Goal: Book appointment/travel/reservation

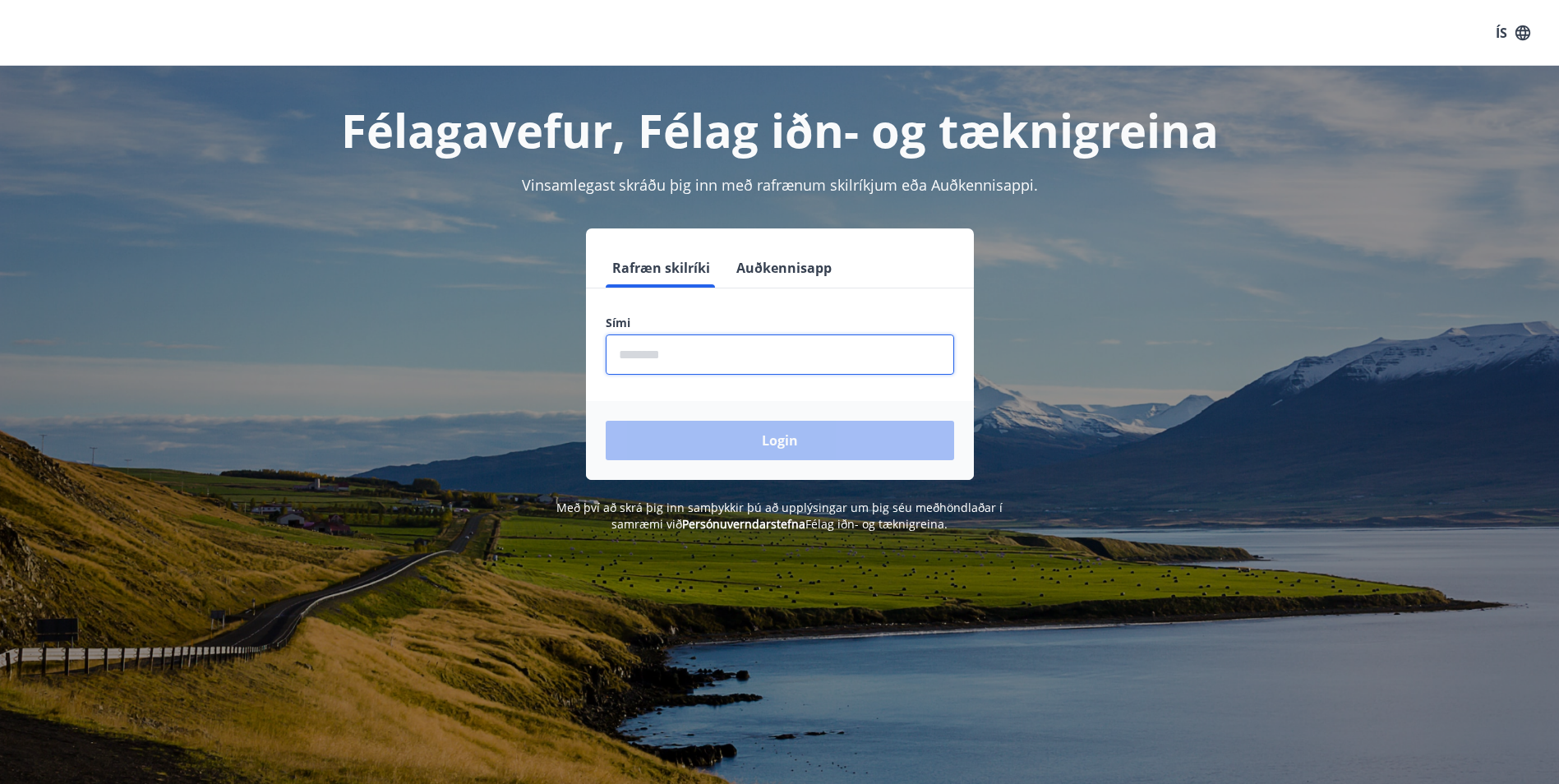
click at [703, 347] on input "phone" at bounding box center [780, 354] width 348 height 40
type input "********"
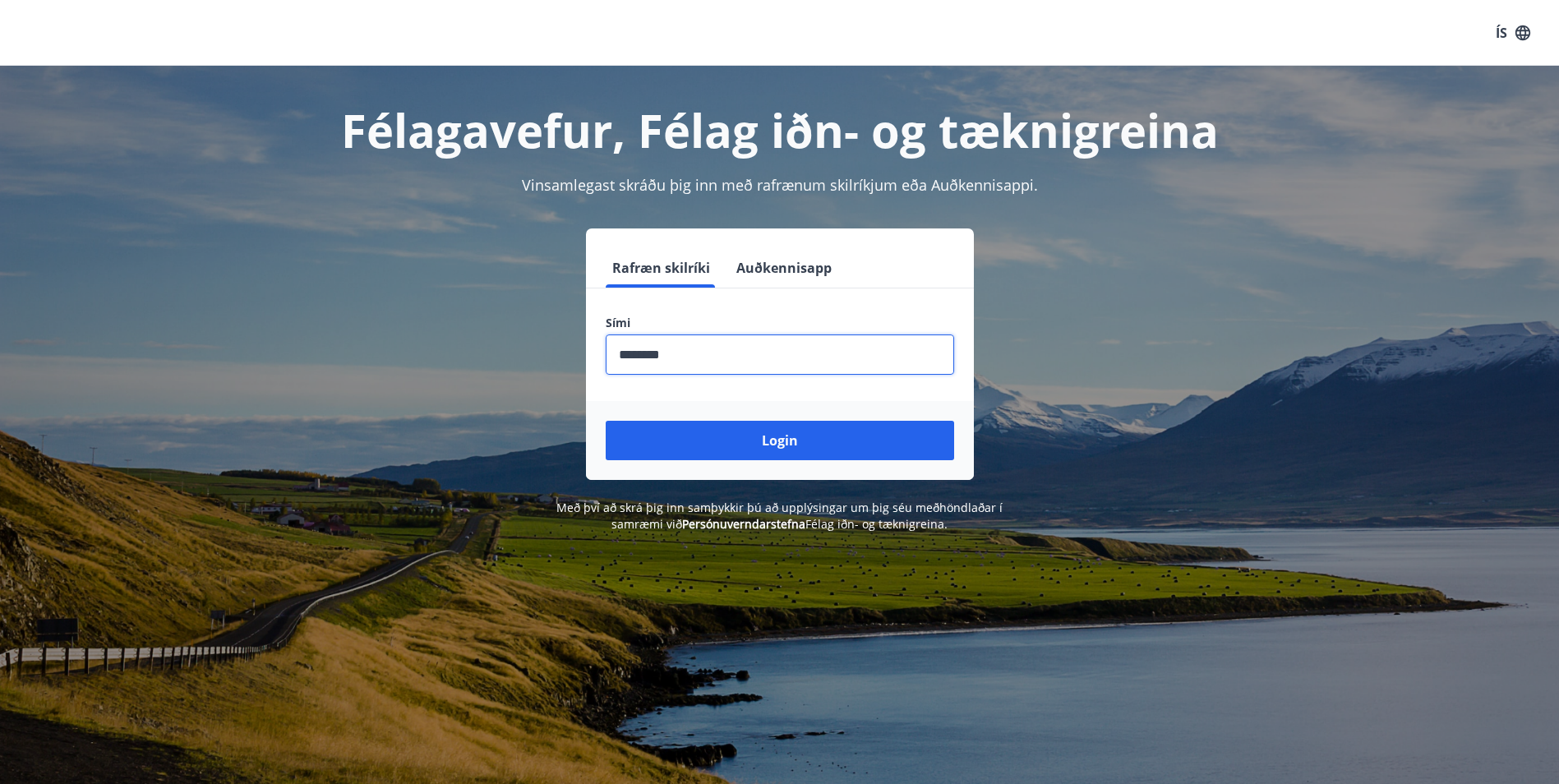
click at [738, 445] on button "Login" at bounding box center [780, 441] width 348 height 39
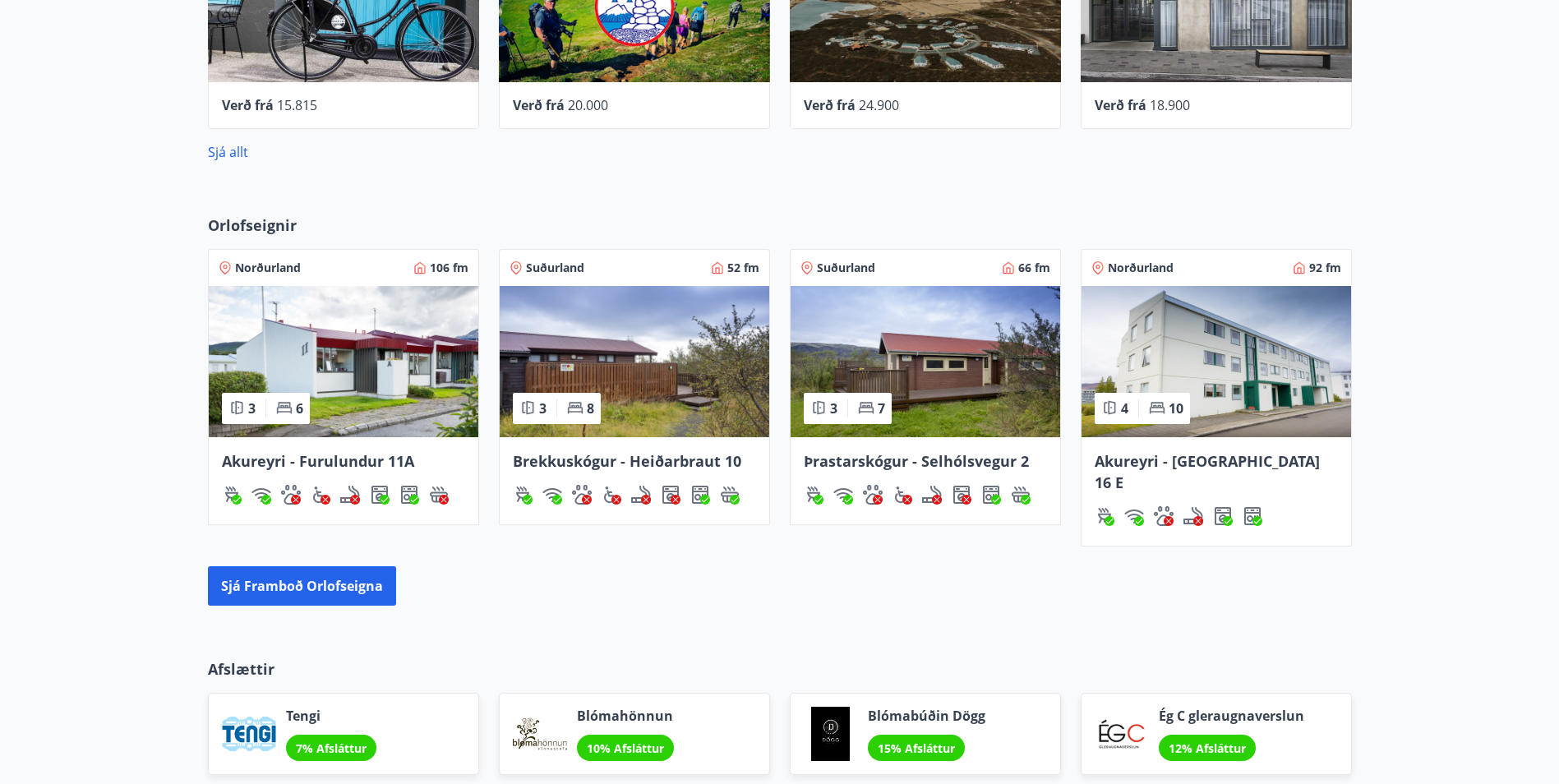
scroll to position [904, 0]
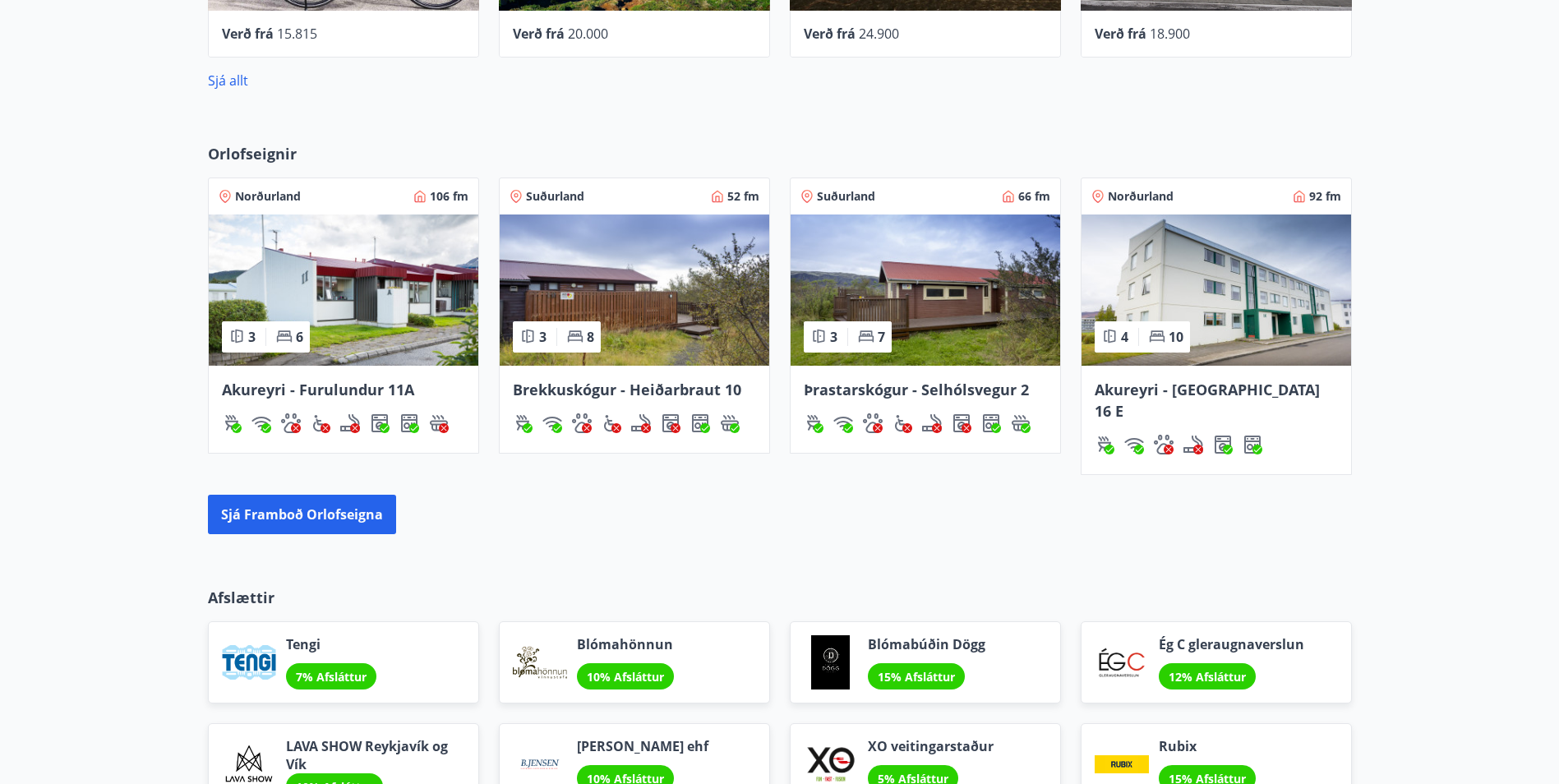
click at [1211, 324] on img at bounding box center [1216, 290] width 270 height 151
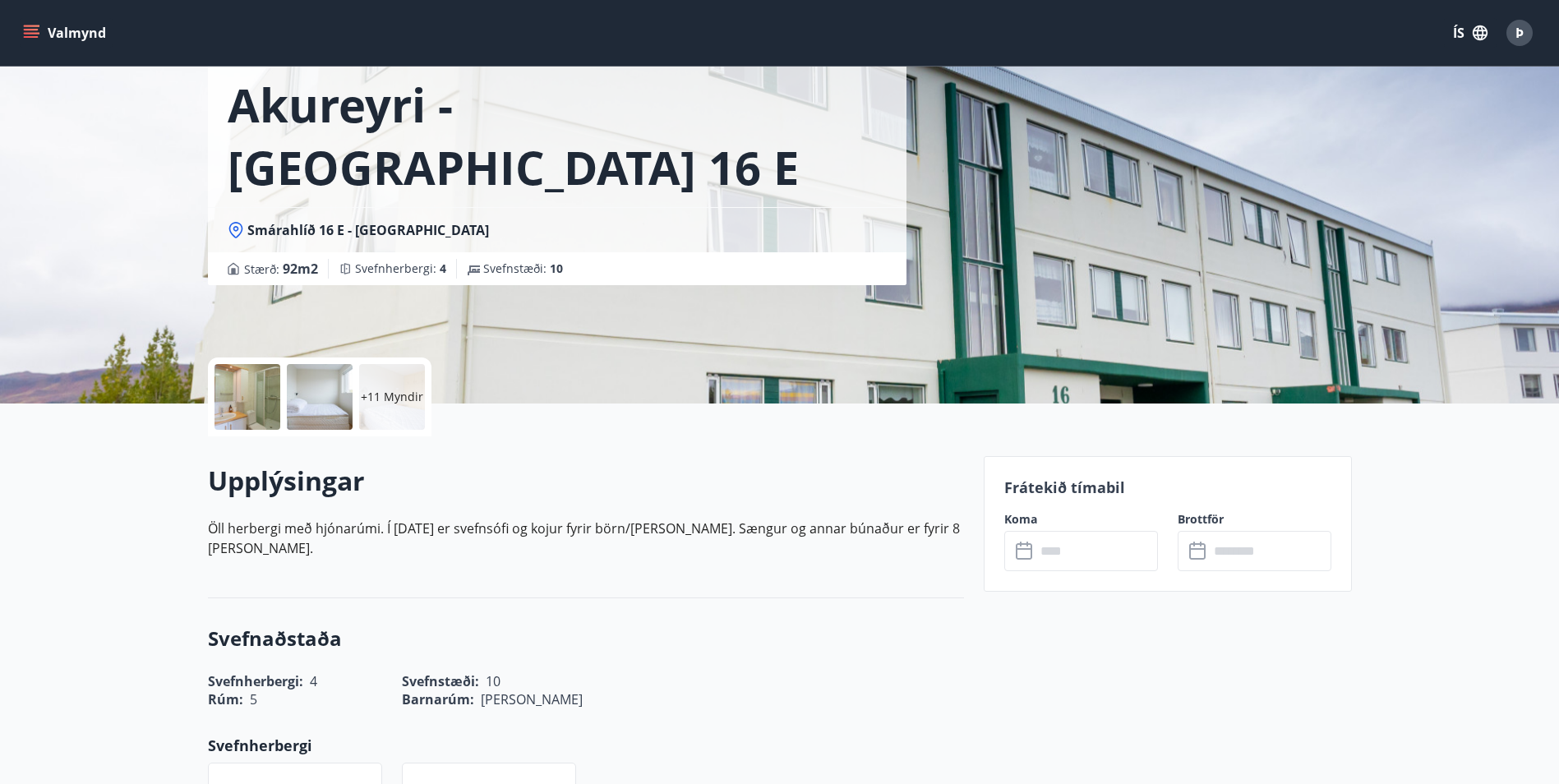
scroll to position [82, 0]
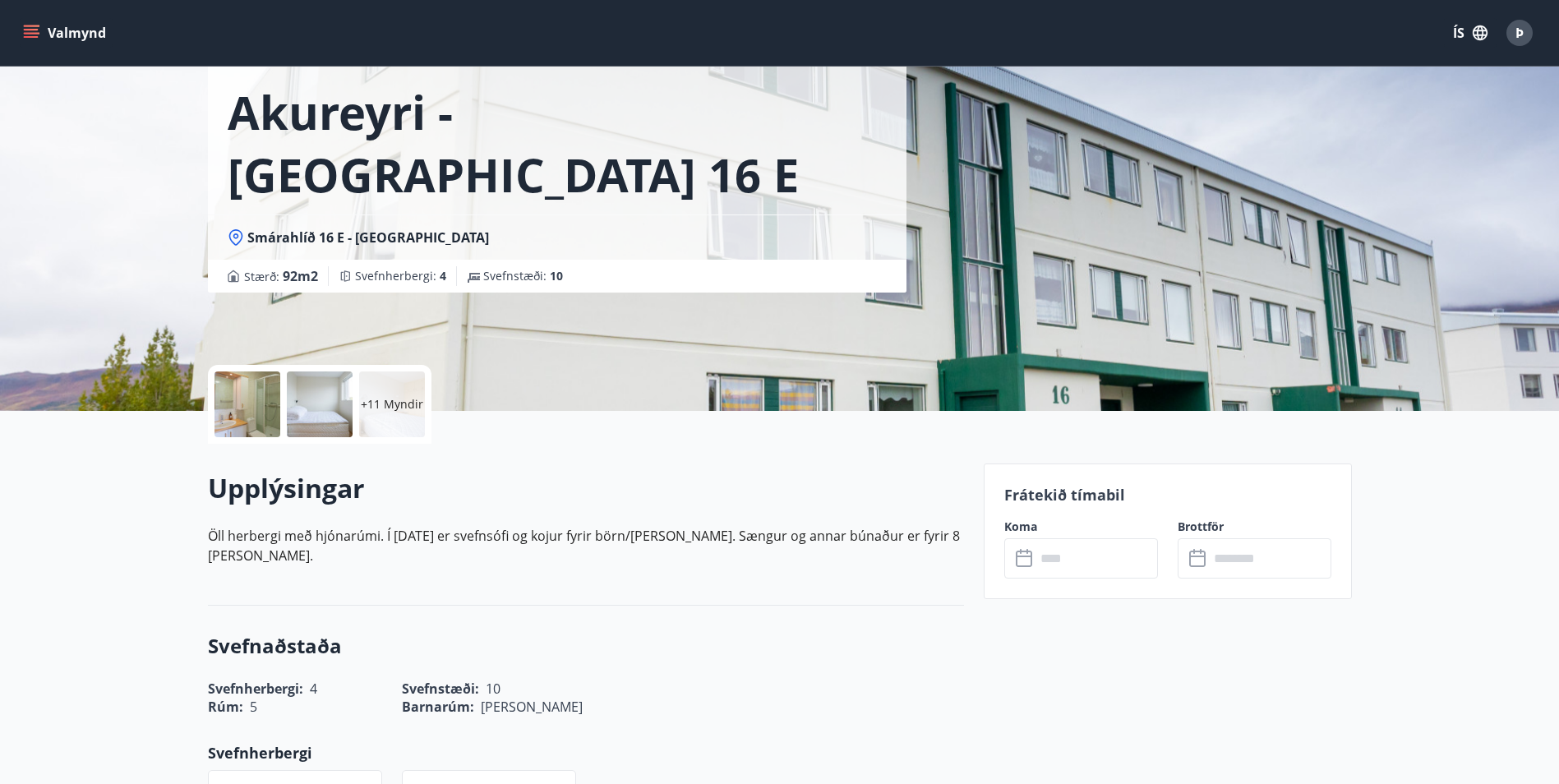
click at [1074, 553] on input "text" at bounding box center [1097, 558] width 122 height 40
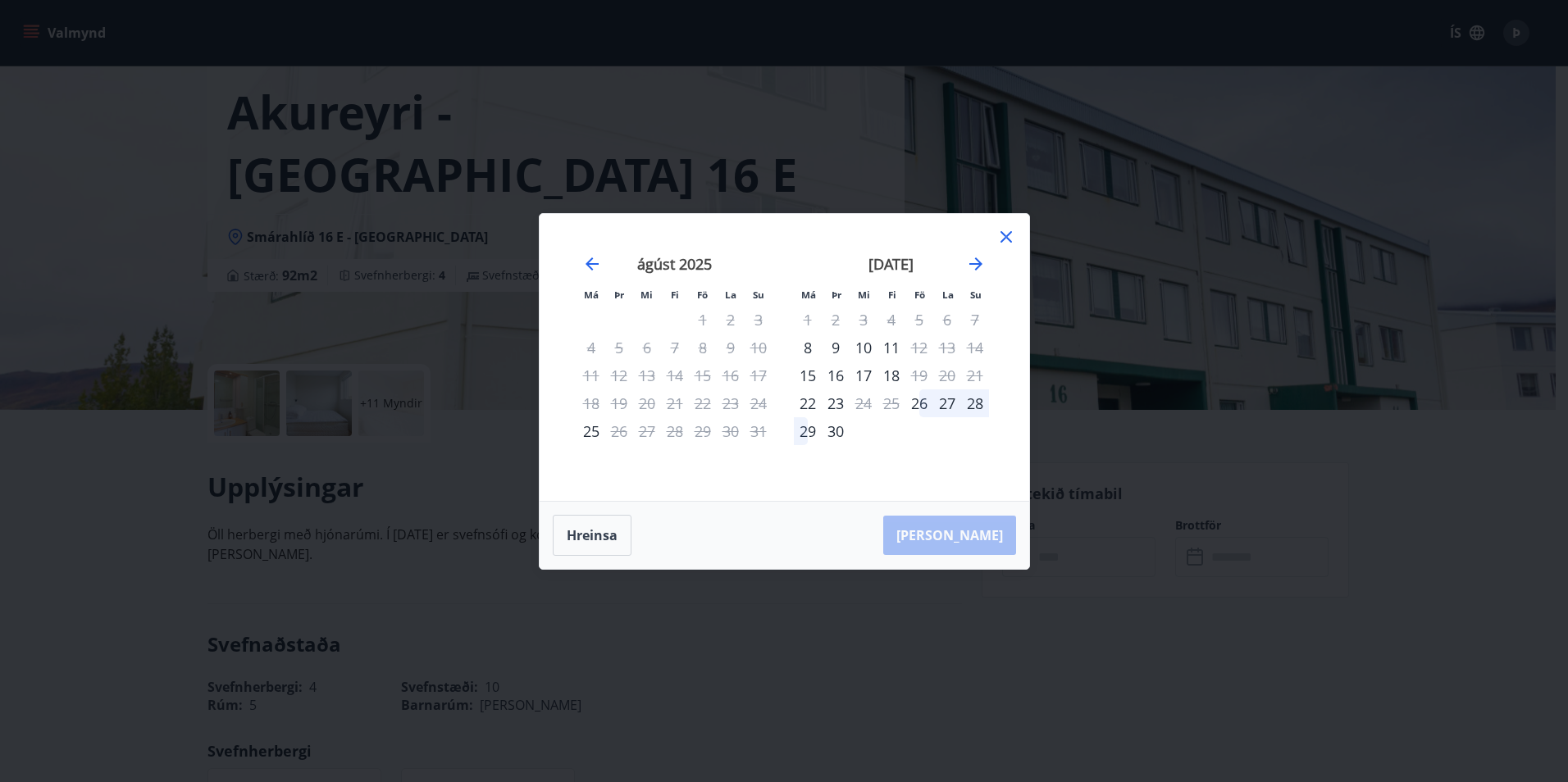
click at [1010, 236] on icon at bounding box center [1005, 236] width 20 height 20
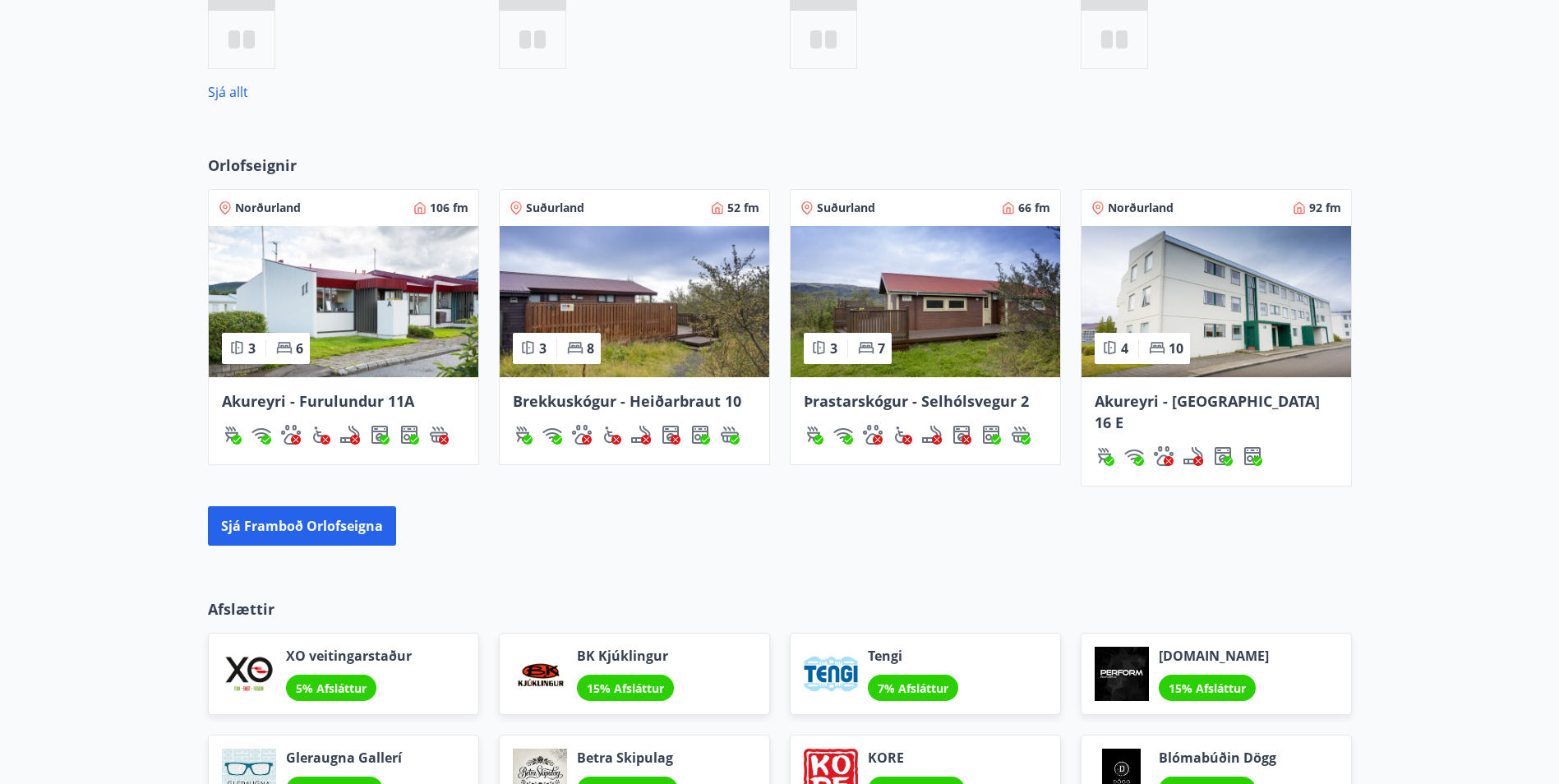
scroll to position [953, 0]
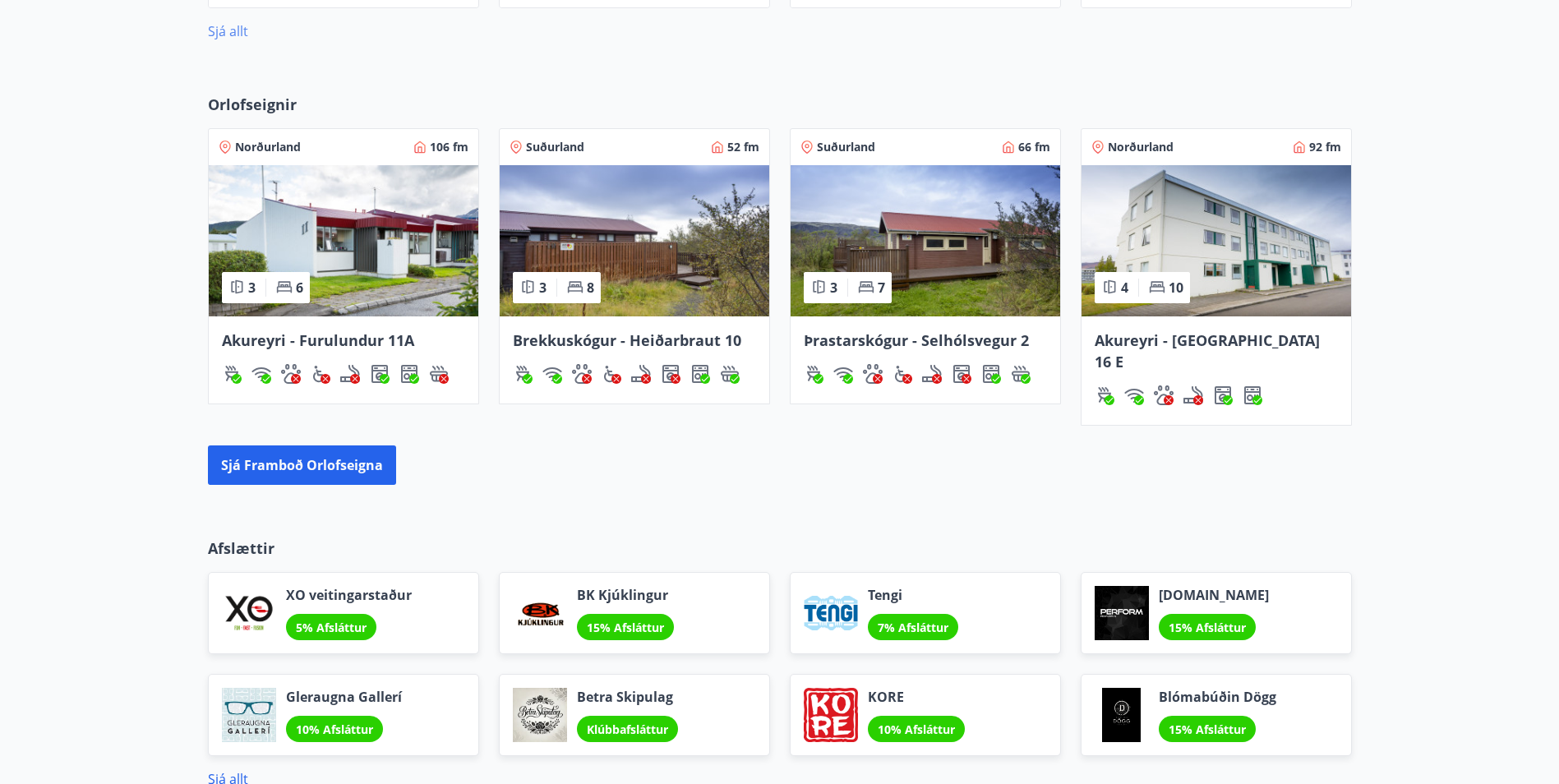
click at [241, 33] on link "Sjá allt" at bounding box center [228, 31] width 40 height 18
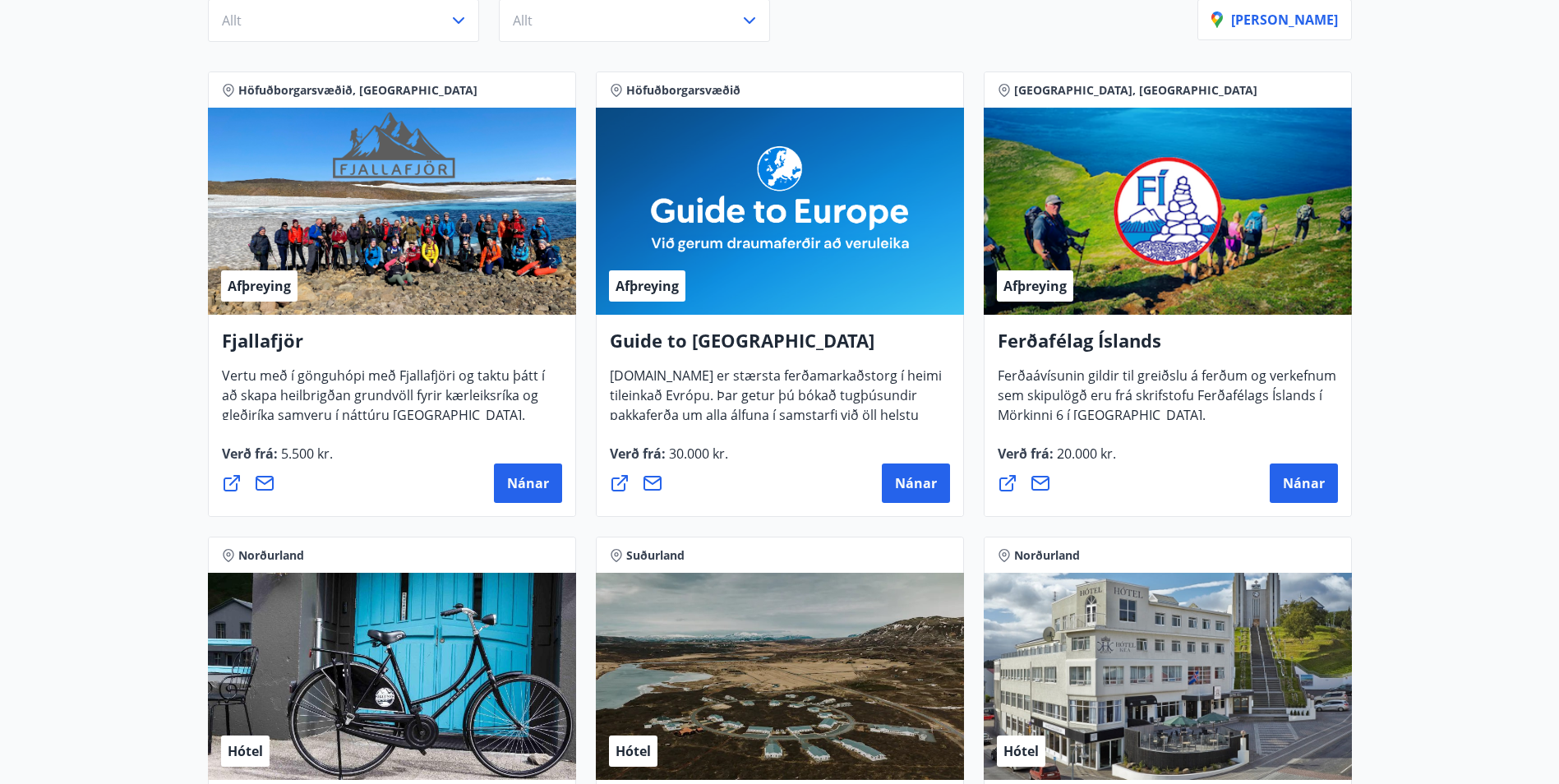
scroll to position [82, 0]
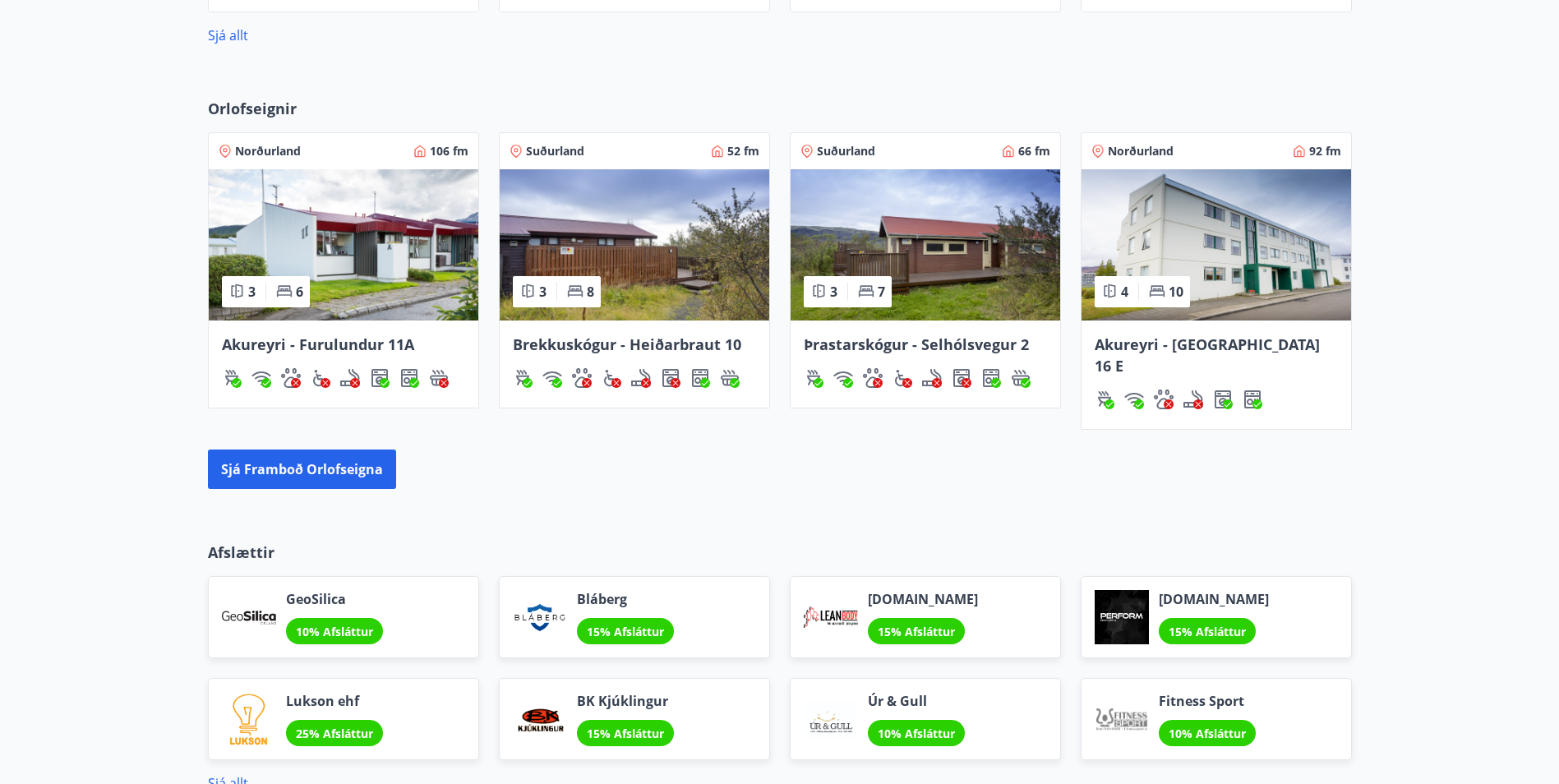
scroll to position [920, 0]
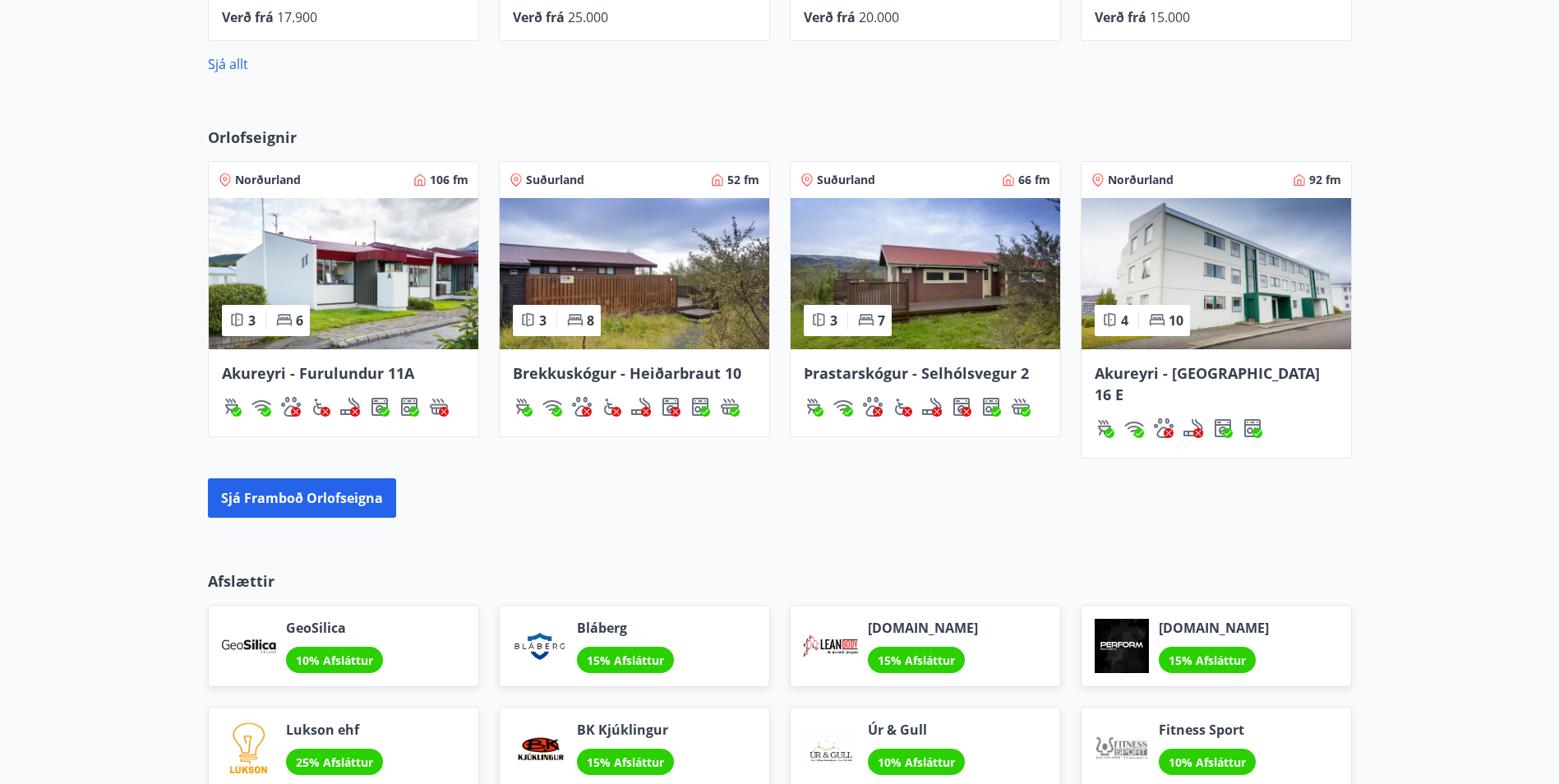
click at [368, 320] on img at bounding box center [343, 273] width 270 height 151
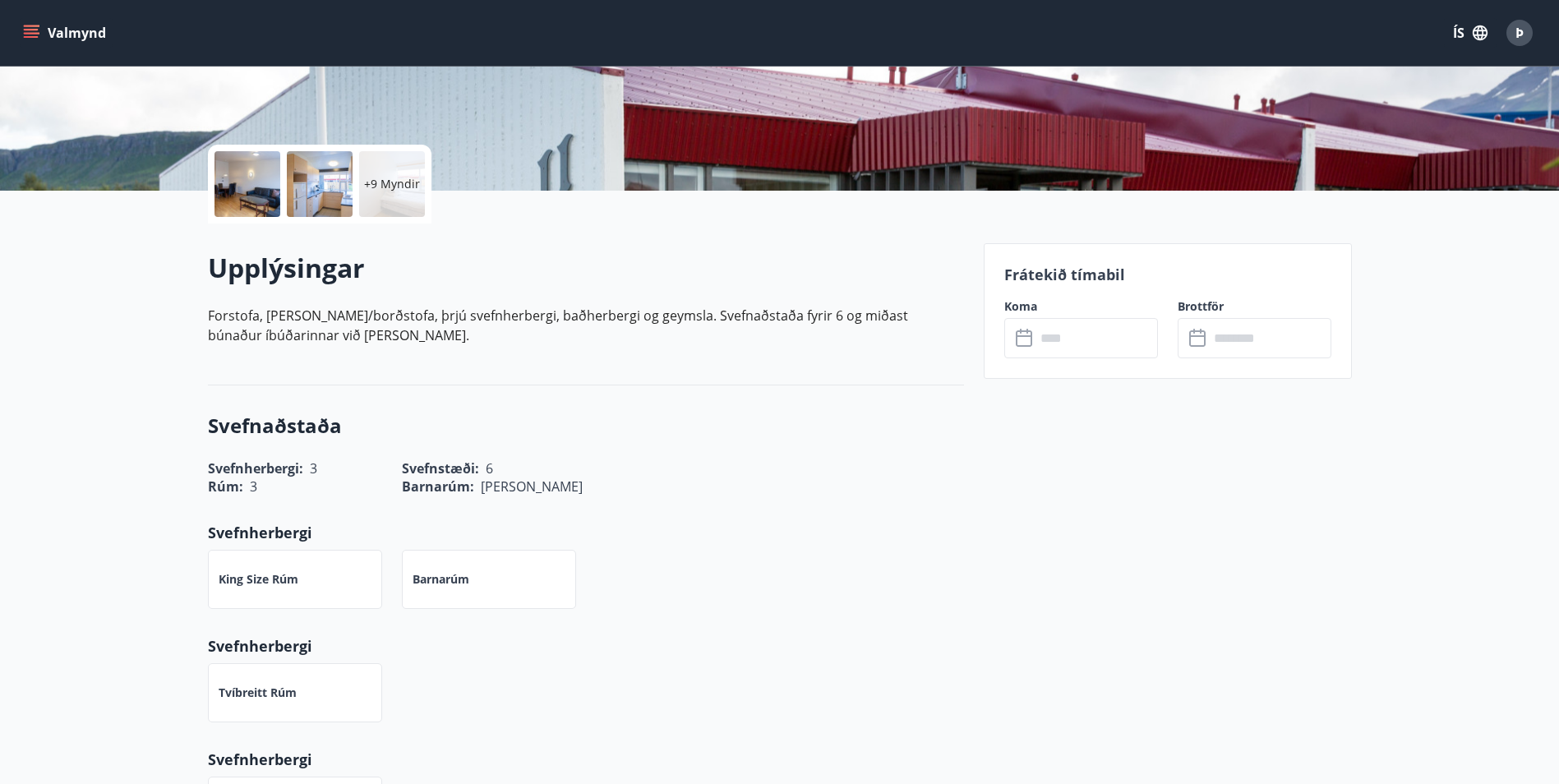
scroll to position [329, 0]
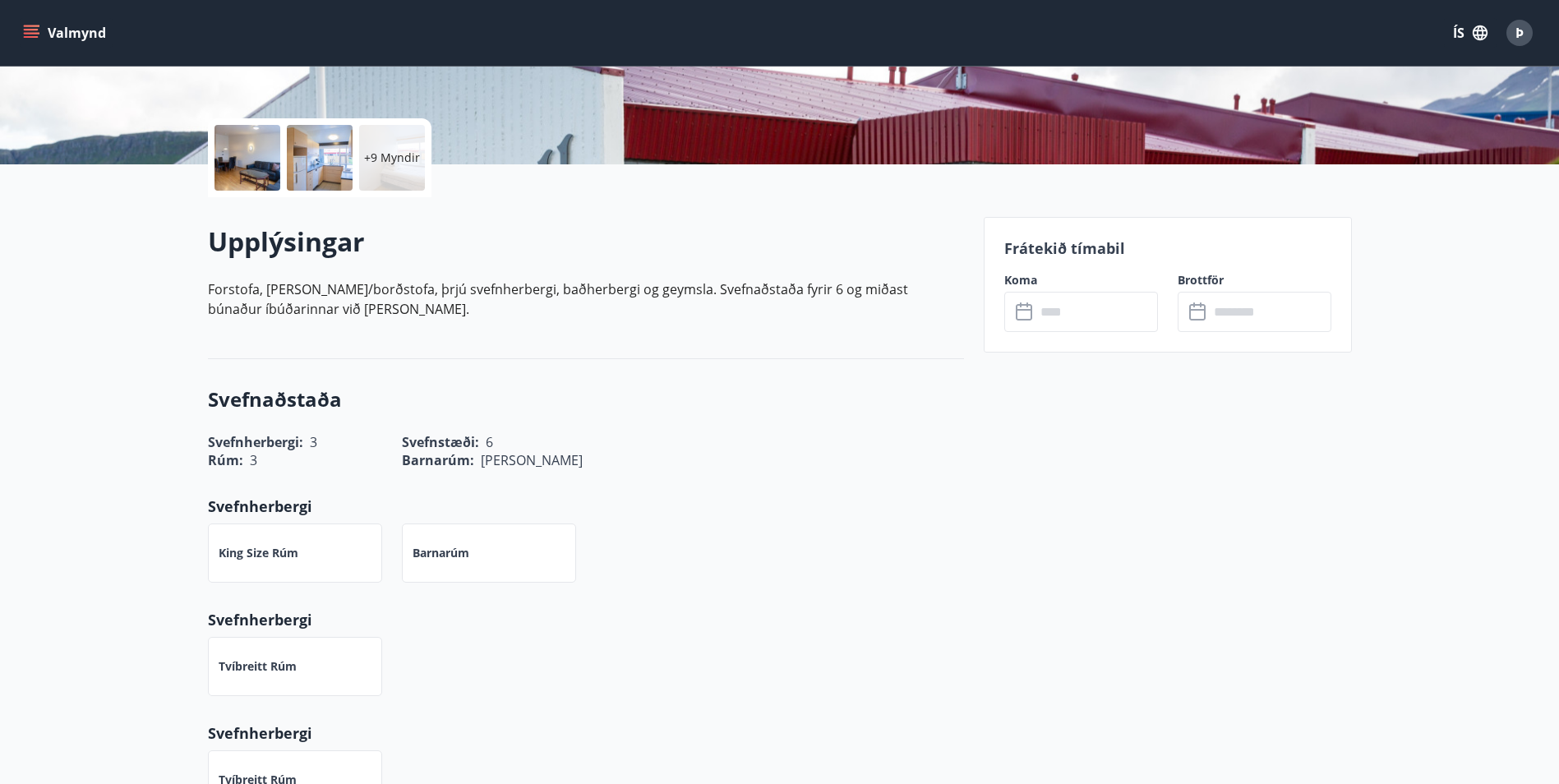
click at [1034, 310] on icon at bounding box center [1026, 312] width 20 height 20
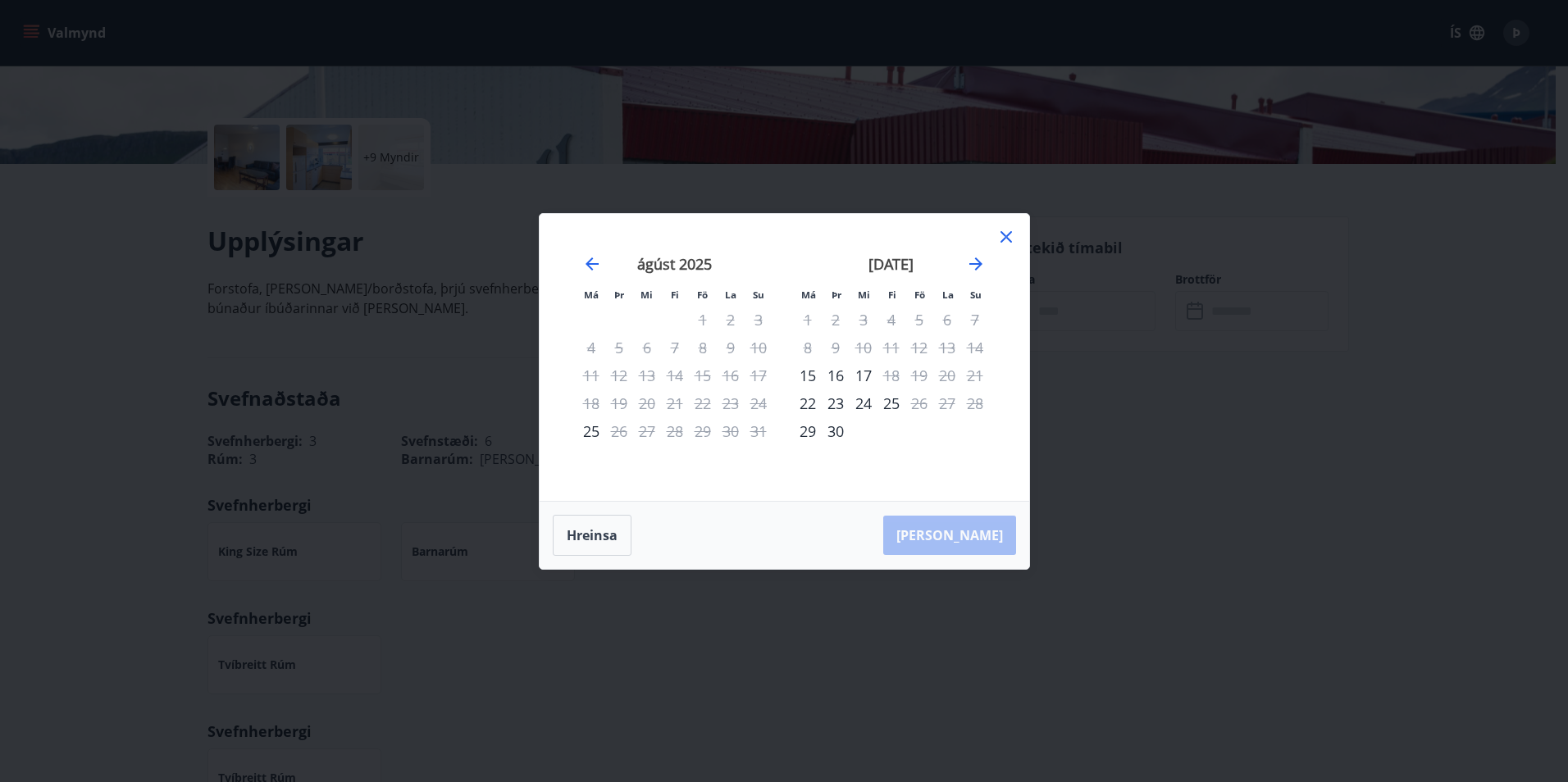
click at [1006, 236] on icon at bounding box center [1005, 236] width 3 height 3
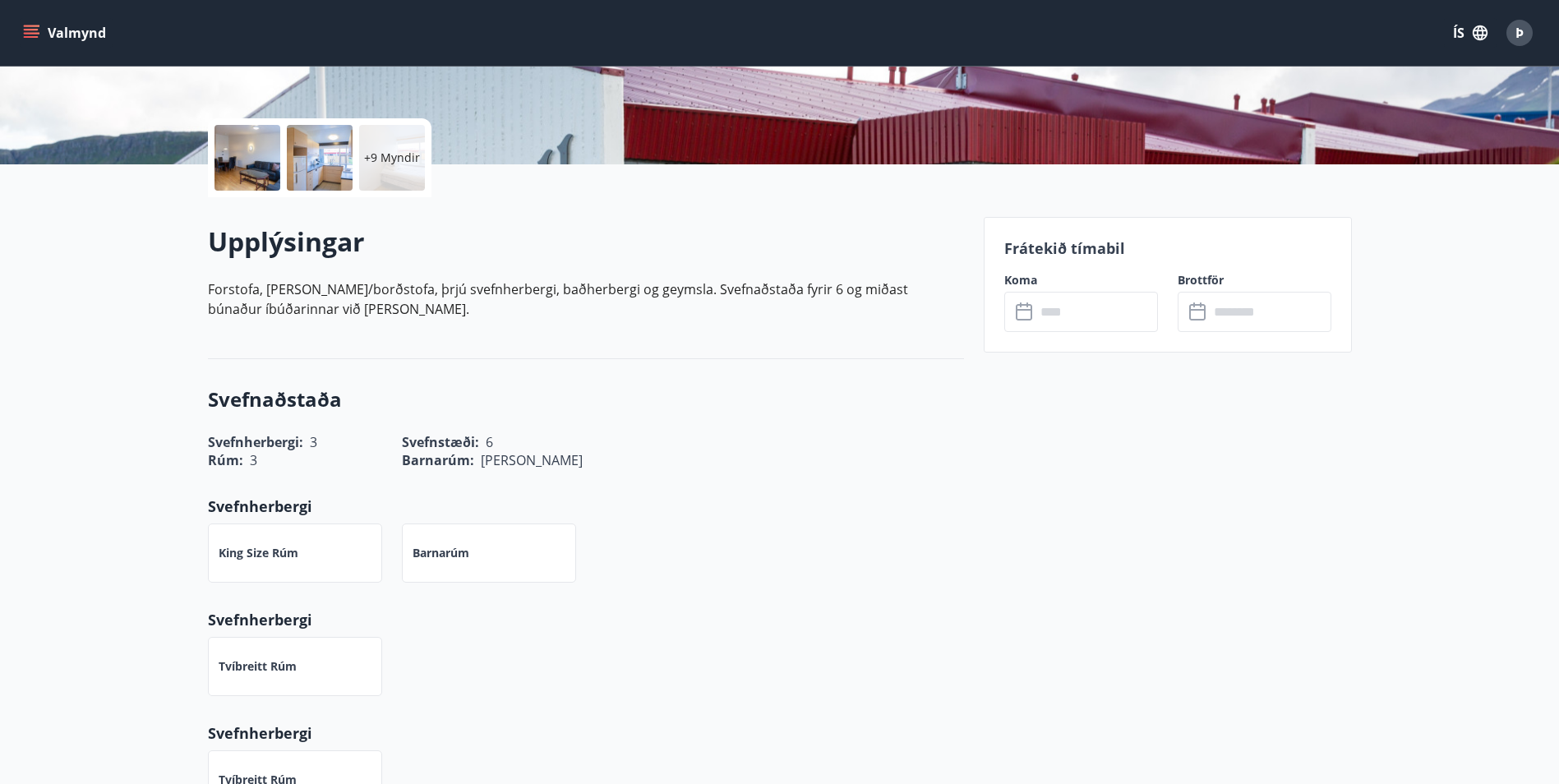
click at [32, 27] on icon "menu" at bounding box center [31, 33] width 16 height 16
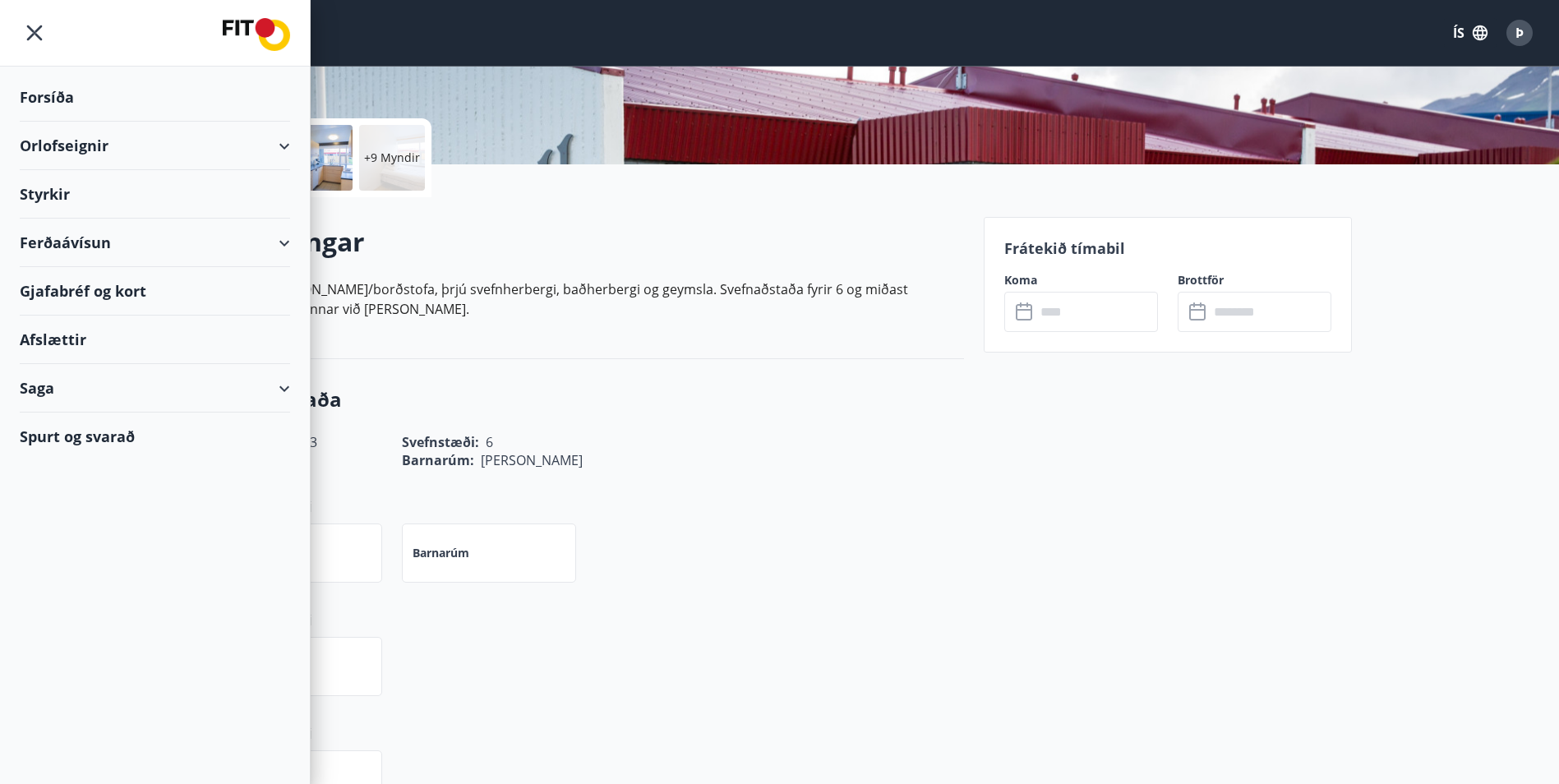
click at [32, 27] on icon "menu" at bounding box center [34, 33] width 30 height 30
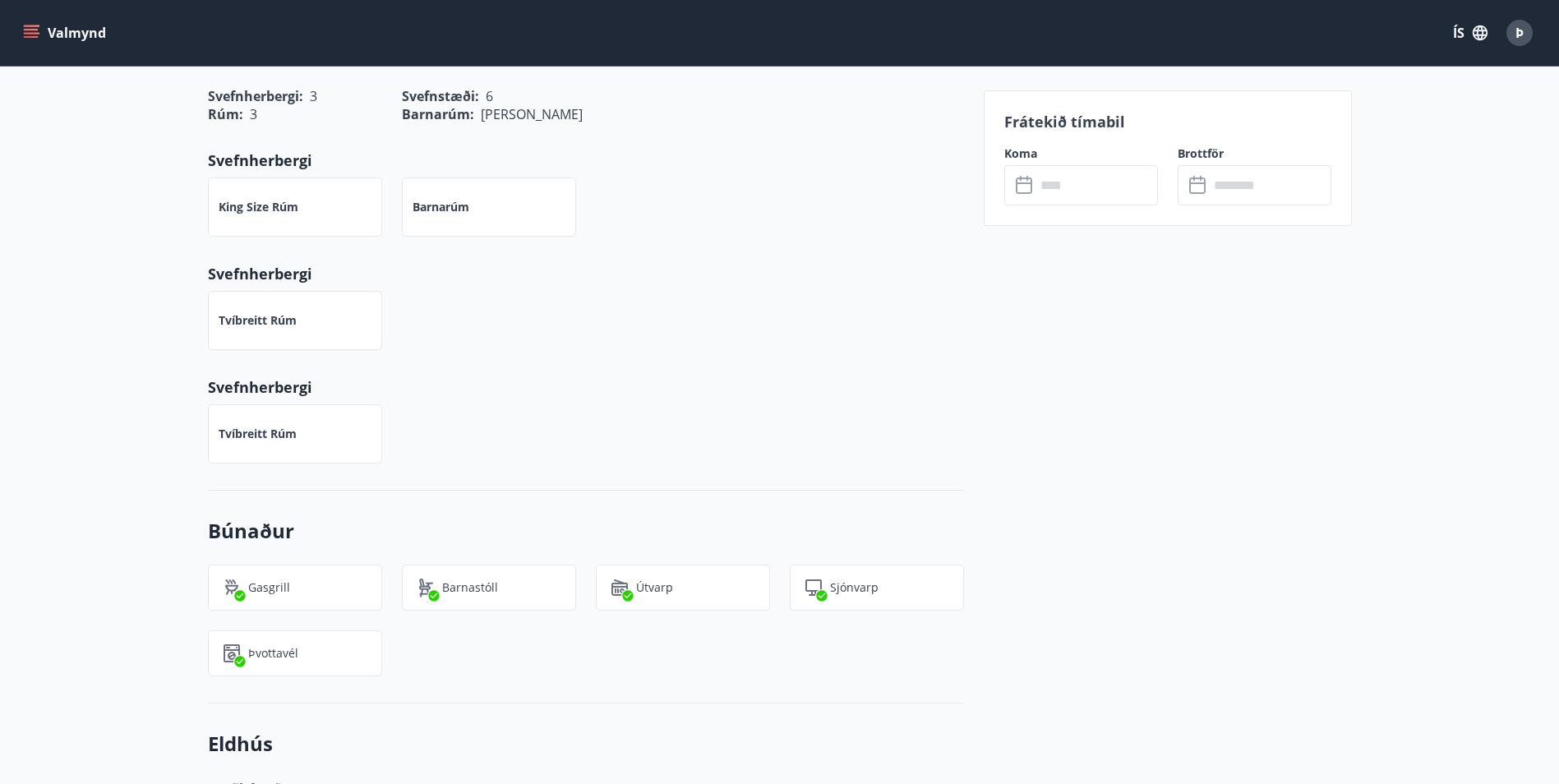
scroll to position [493, 0]
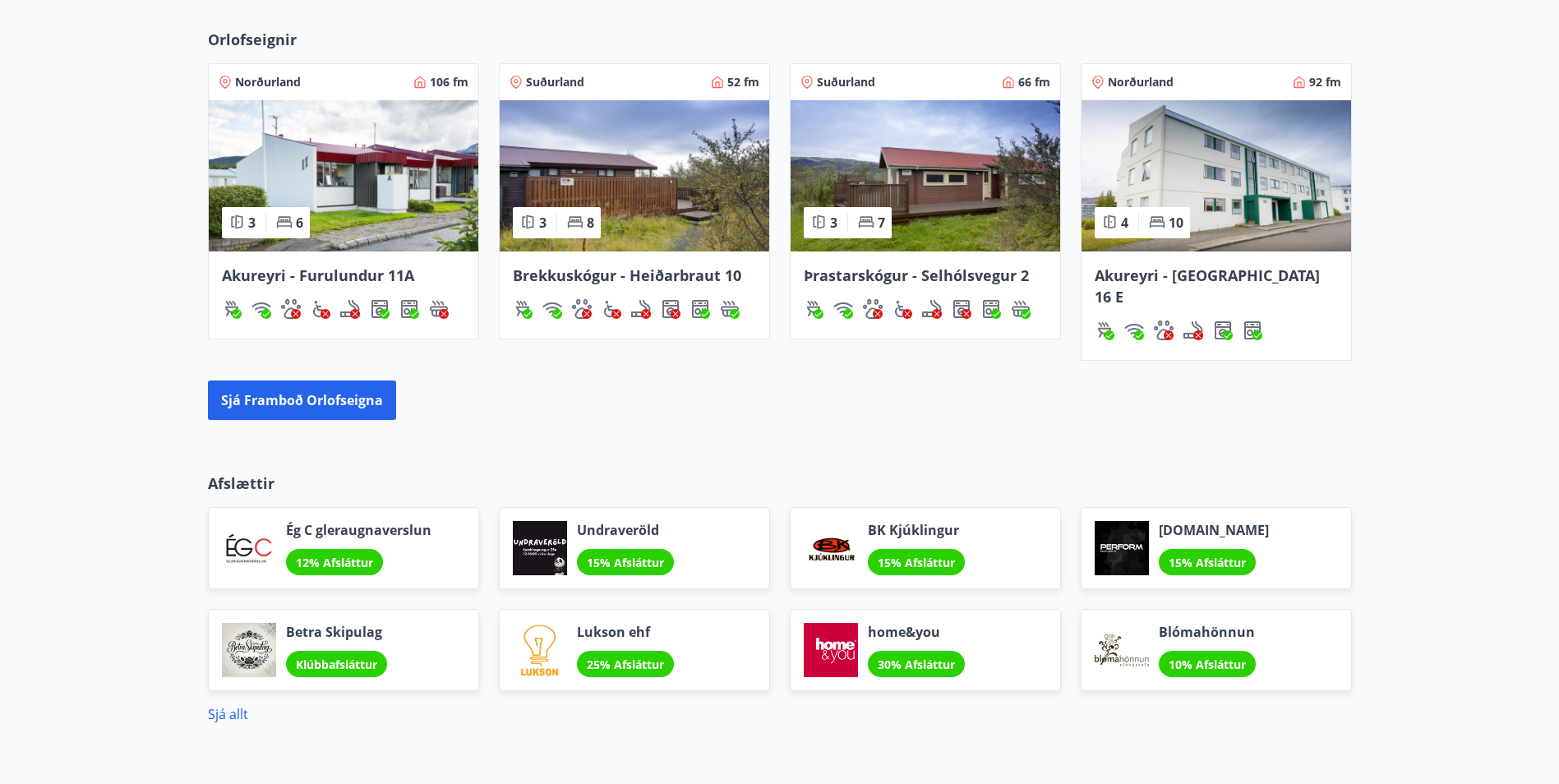
scroll to position [1140, 0]
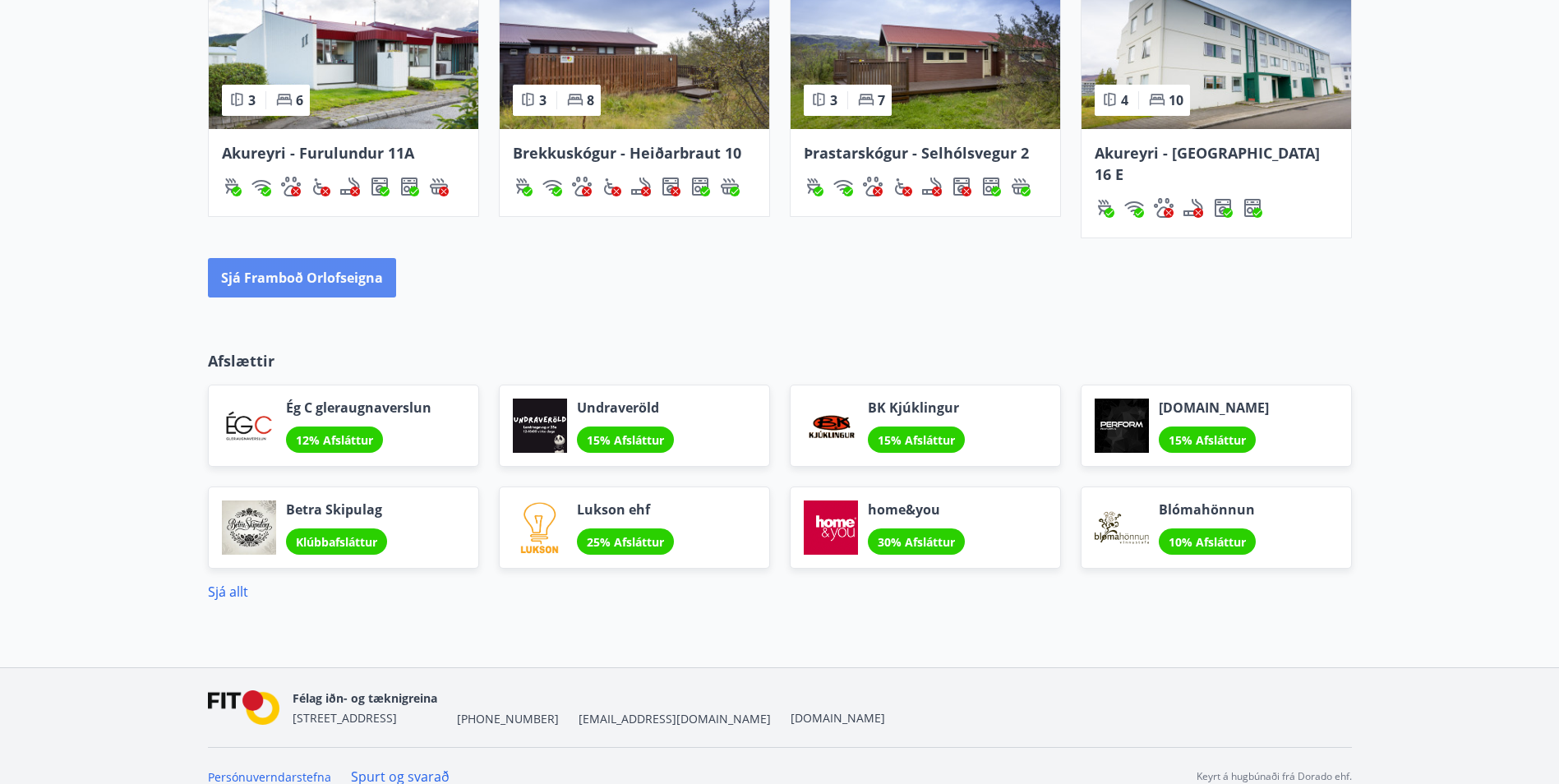
click at [330, 258] on button "Sjá framboð orlofseigna" at bounding box center [302, 277] width 188 height 39
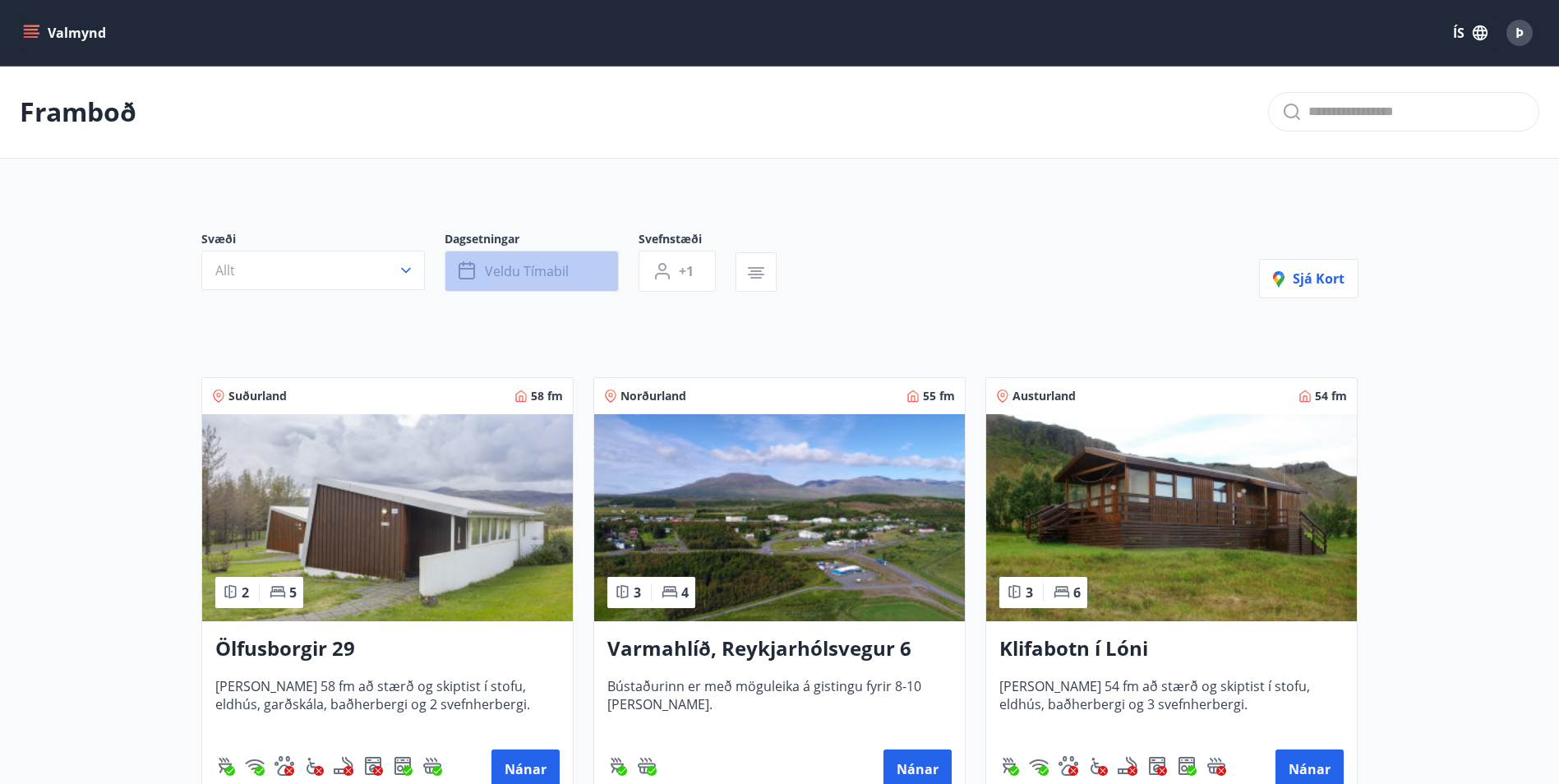
click at [490, 263] on span "Veldu tímabil" at bounding box center [527, 270] width 84 height 18
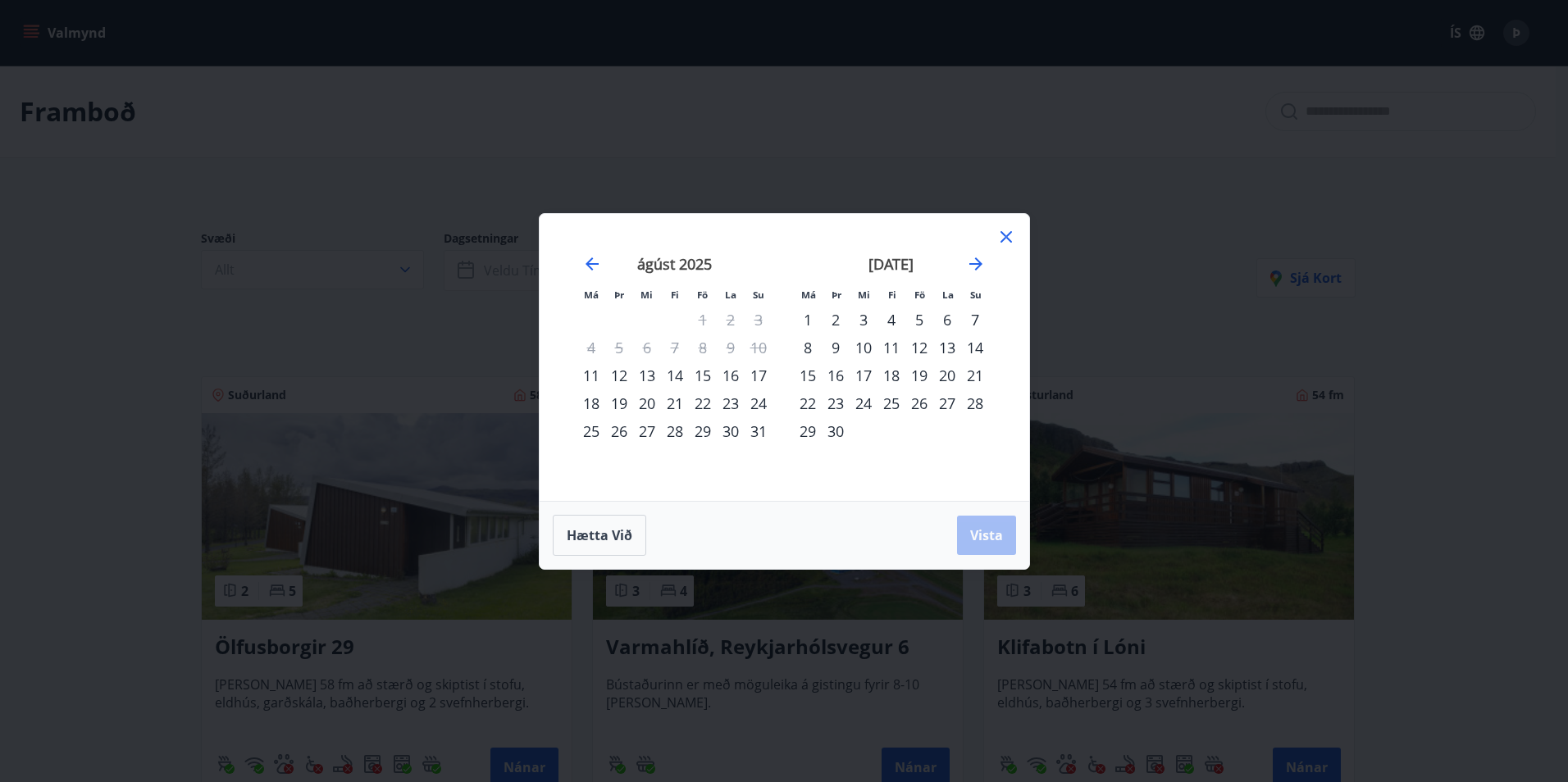
click at [698, 402] on div "22" at bounding box center [702, 403] width 28 height 28
click at [756, 402] on div "24" at bounding box center [758, 403] width 28 height 28
click at [991, 534] on span "Vista" at bounding box center [986, 534] width 32 height 18
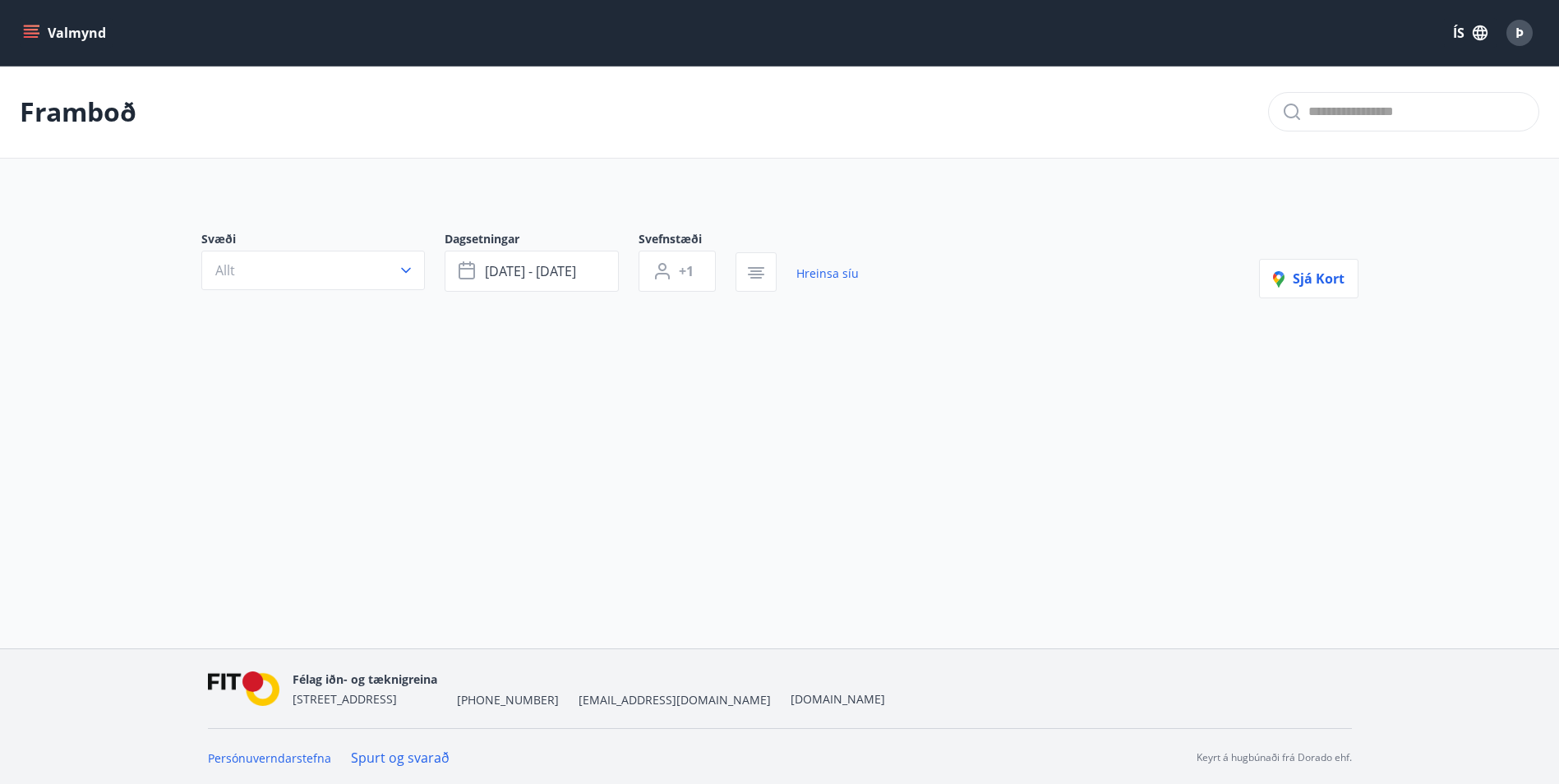
click at [406, 268] on icon "button" at bounding box center [406, 270] width 16 height 16
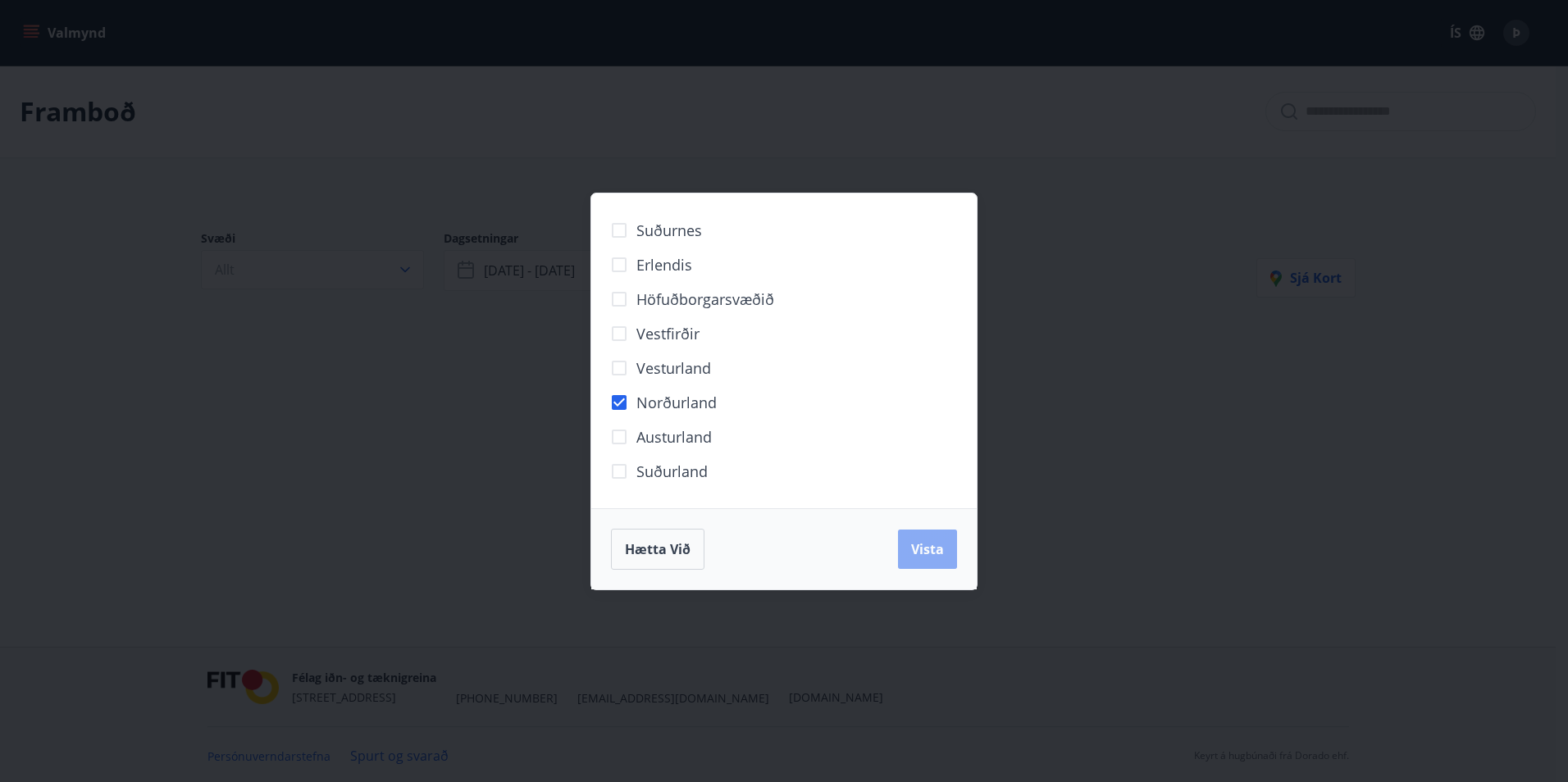
click at [905, 544] on button "Vista" at bounding box center [927, 549] width 59 height 39
